Goal: Find contact information: Find contact information

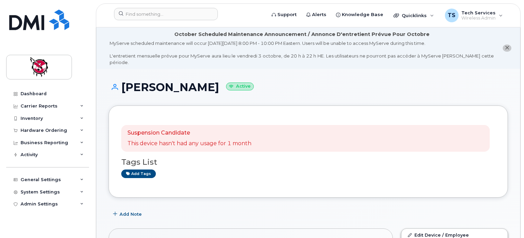
scroll to position [171, 0]
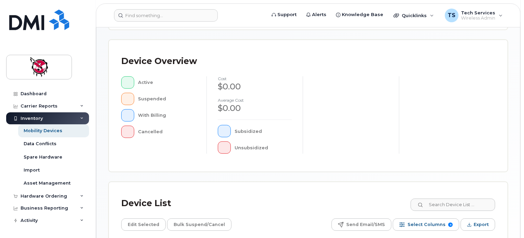
scroll to position [240, 0]
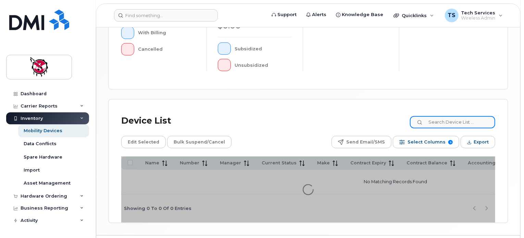
click at [468, 116] on input at bounding box center [452, 122] width 85 height 12
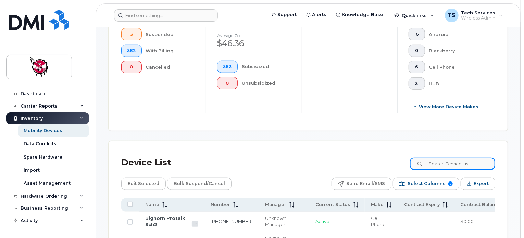
scroll to position [258, 0]
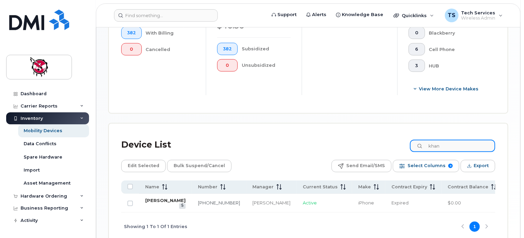
type input "khan"
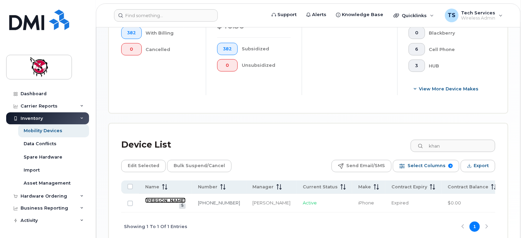
click at [145, 200] on link "Aaron Khan" at bounding box center [165, 200] width 40 height 5
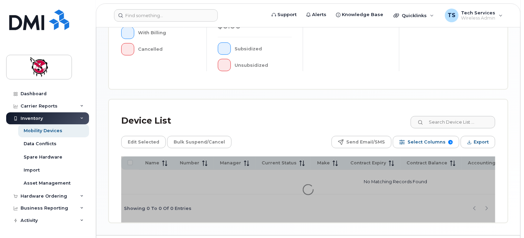
click at [470, 121] on div "Mobility Devices Devices Save Report Import from CSV Export to CSV Add Device F…" at bounding box center [308, 11] width 399 height 423
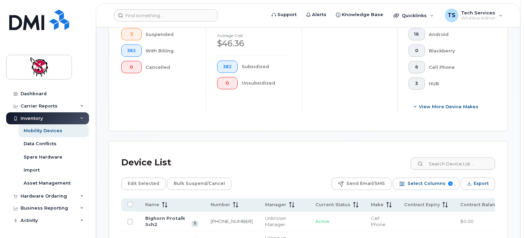
scroll to position [258, 0]
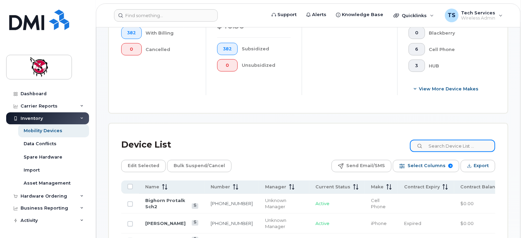
click at [470, 141] on input at bounding box center [452, 146] width 85 height 12
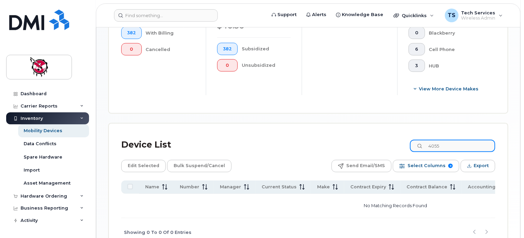
click at [358, 146] on div "Device List 4055" at bounding box center [308, 145] width 374 height 18
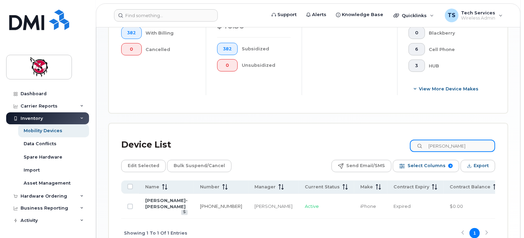
type input "earl"
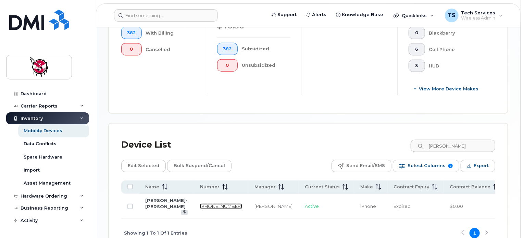
click at [200, 209] on link "587-574-2150" at bounding box center [221, 205] width 42 height 5
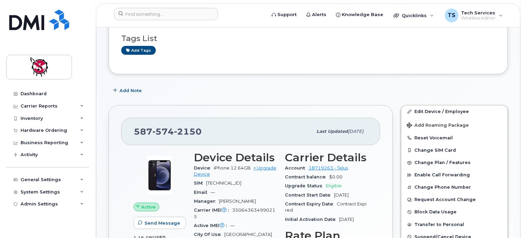
scroll to position [103, 0]
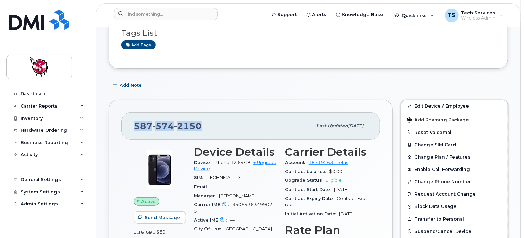
drag, startPoint x: 204, startPoint y: 114, endPoint x: 134, endPoint y: 122, distance: 70.3
click at [134, 122] on div "[PHONE_NUMBER]" at bounding box center [223, 126] width 178 height 14
copy span "[PHONE_NUMBER]"
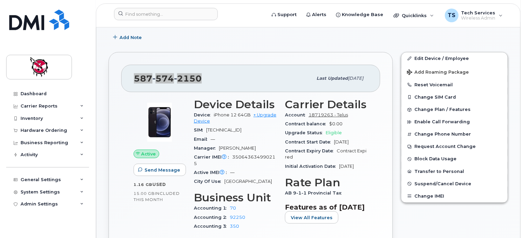
scroll to position [171, 0]
